Goal: Task Accomplishment & Management: Manage account settings

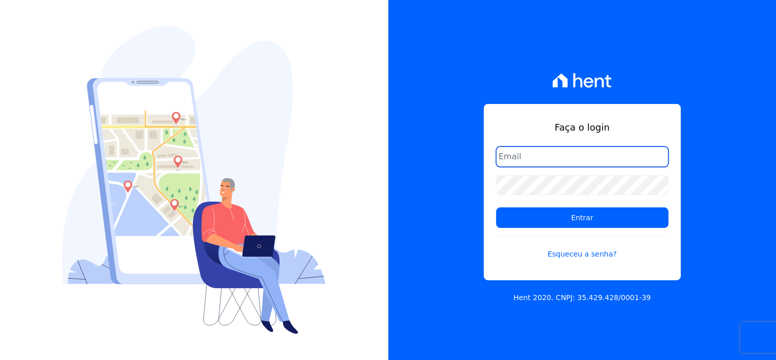
click at [558, 157] on input "email" at bounding box center [582, 157] width 172 height 21
click at [545, 163] on input "dilayne" at bounding box center [582, 157] width 172 height 21
type input "dilayne@fronteimoveis.com.br"
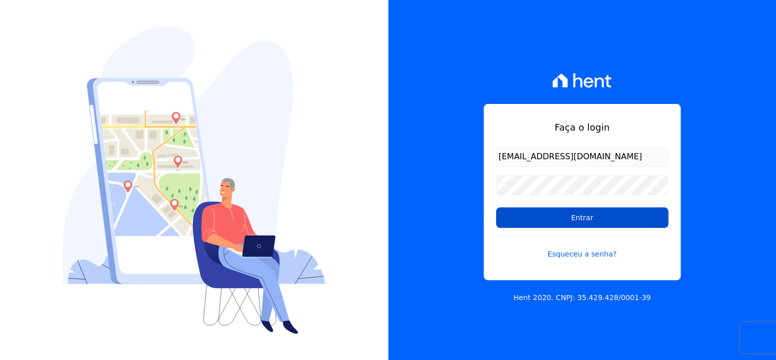
click at [596, 224] on input "Entrar" at bounding box center [582, 218] width 172 height 21
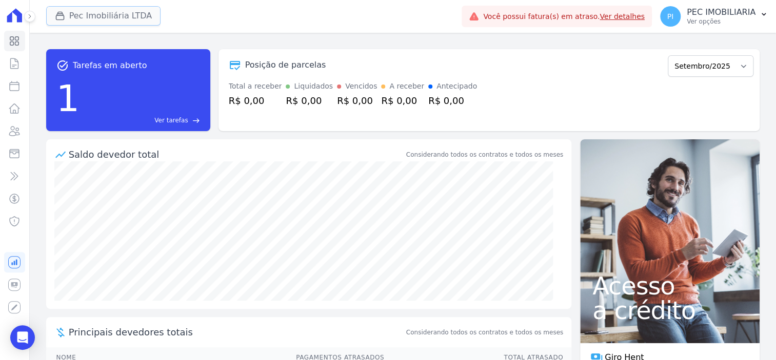
click at [87, 14] on button "Pec Imobiliária LTDA" at bounding box center [103, 15] width 115 height 19
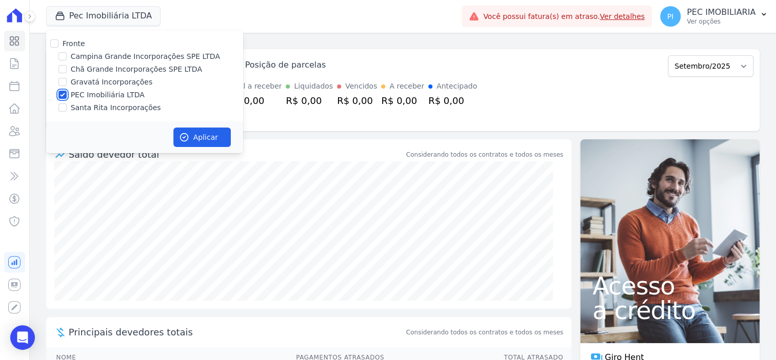
click at [66, 96] on input "PEC Imobiliária LTDA" at bounding box center [62, 95] width 8 height 8
checkbox input "false"
click at [68, 60] on div "Campina Grande Incorporações SPE LTDA" at bounding box center [144, 56] width 197 height 11
click at [62, 57] on input "Campina Grande Incorporações SPE LTDA" at bounding box center [62, 56] width 8 height 8
checkbox input "true"
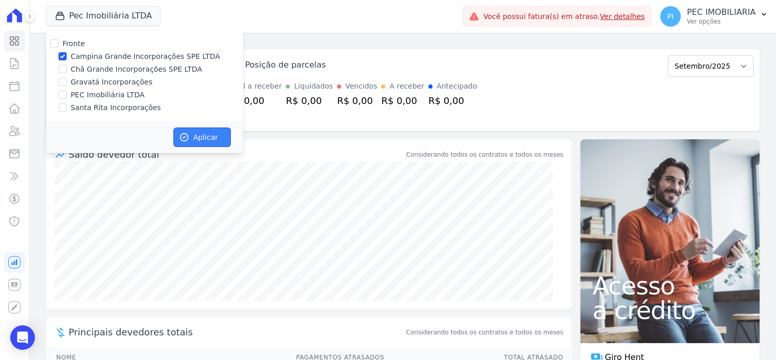
click at [191, 130] on button "Aplicar" at bounding box center [201, 137] width 57 height 19
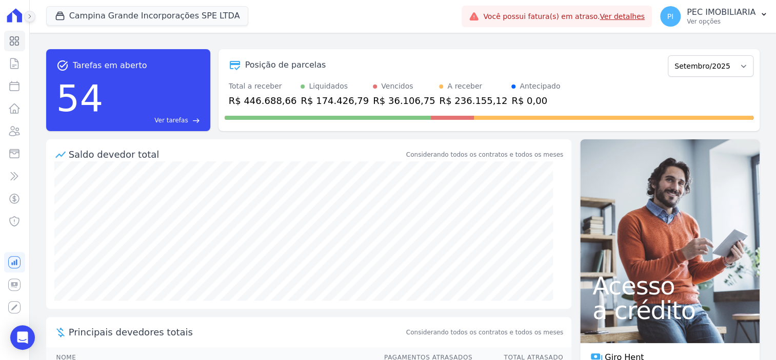
click at [24, 15] on button at bounding box center [29, 16] width 11 height 11
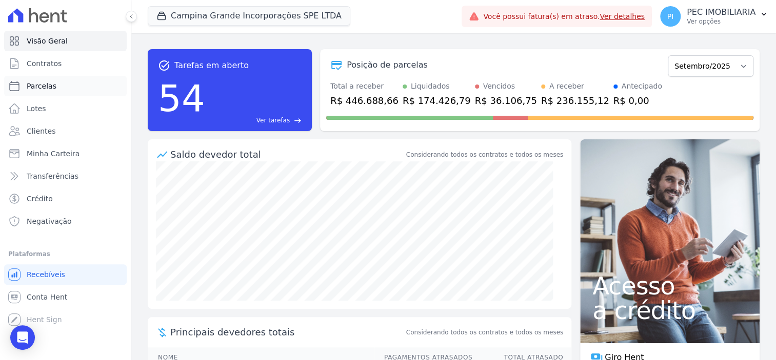
click at [51, 89] on span "Parcelas" at bounding box center [42, 86] width 30 height 10
select select
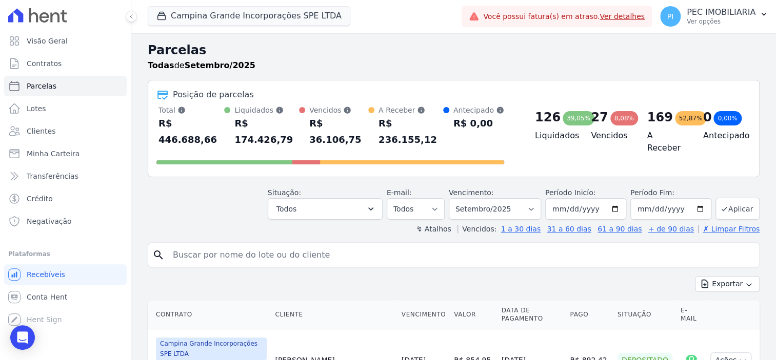
click at [264, 245] on input "search" at bounding box center [461, 255] width 588 height 21
type input "[PERSON_NAME]"
select select
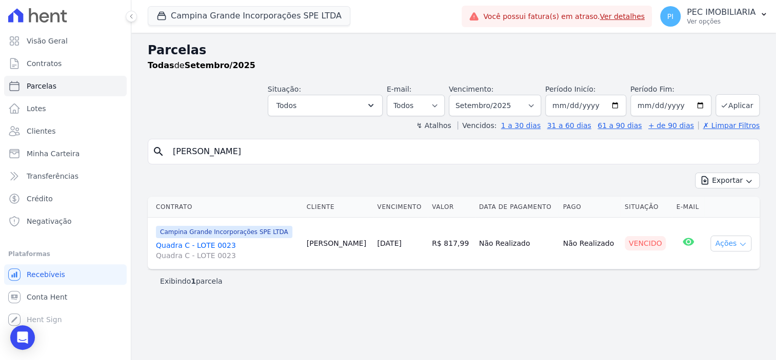
click at [721, 238] on button "Ações" at bounding box center [730, 244] width 41 height 16
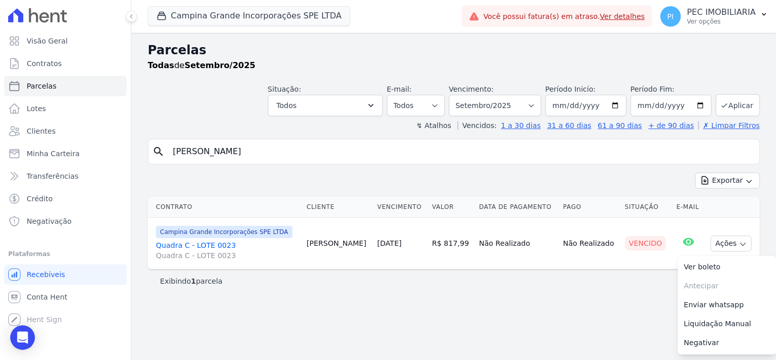
click at [185, 248] on link "Quadra C - LOTE 0023 Quadra C - LOTE 0023" at bounding box center [227, 250] width 143 height 21
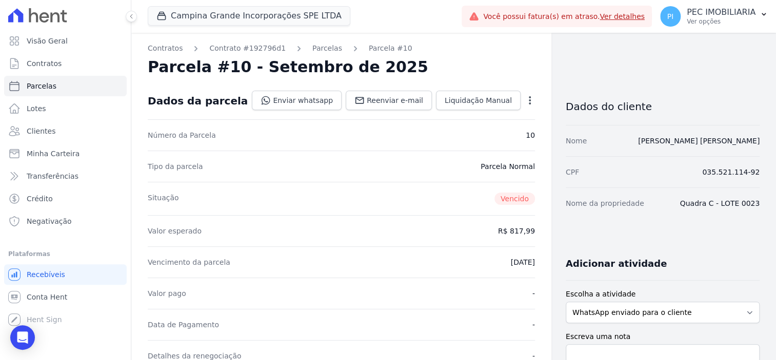
click at [524, 103] on icon "button" at bounding box center [529, 100] width 10 height 10
click at [473, 131] on link "Cancelar Cobrança" at bounding box center [485, 133] width 90 height 18
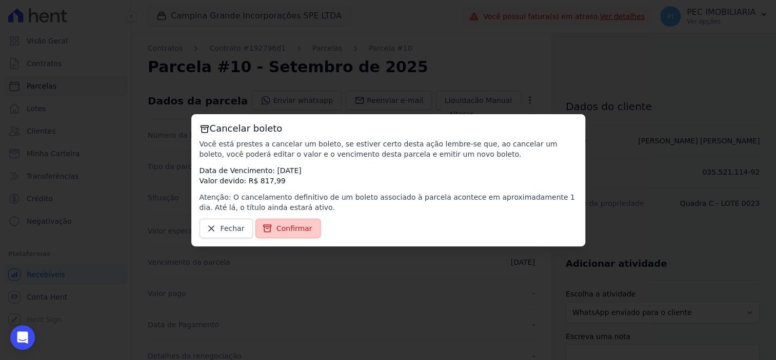
click at [276, 231] on span "Confirmar" at bounding box center [294, 229] width 36 height 10
